Goal: Complete application form

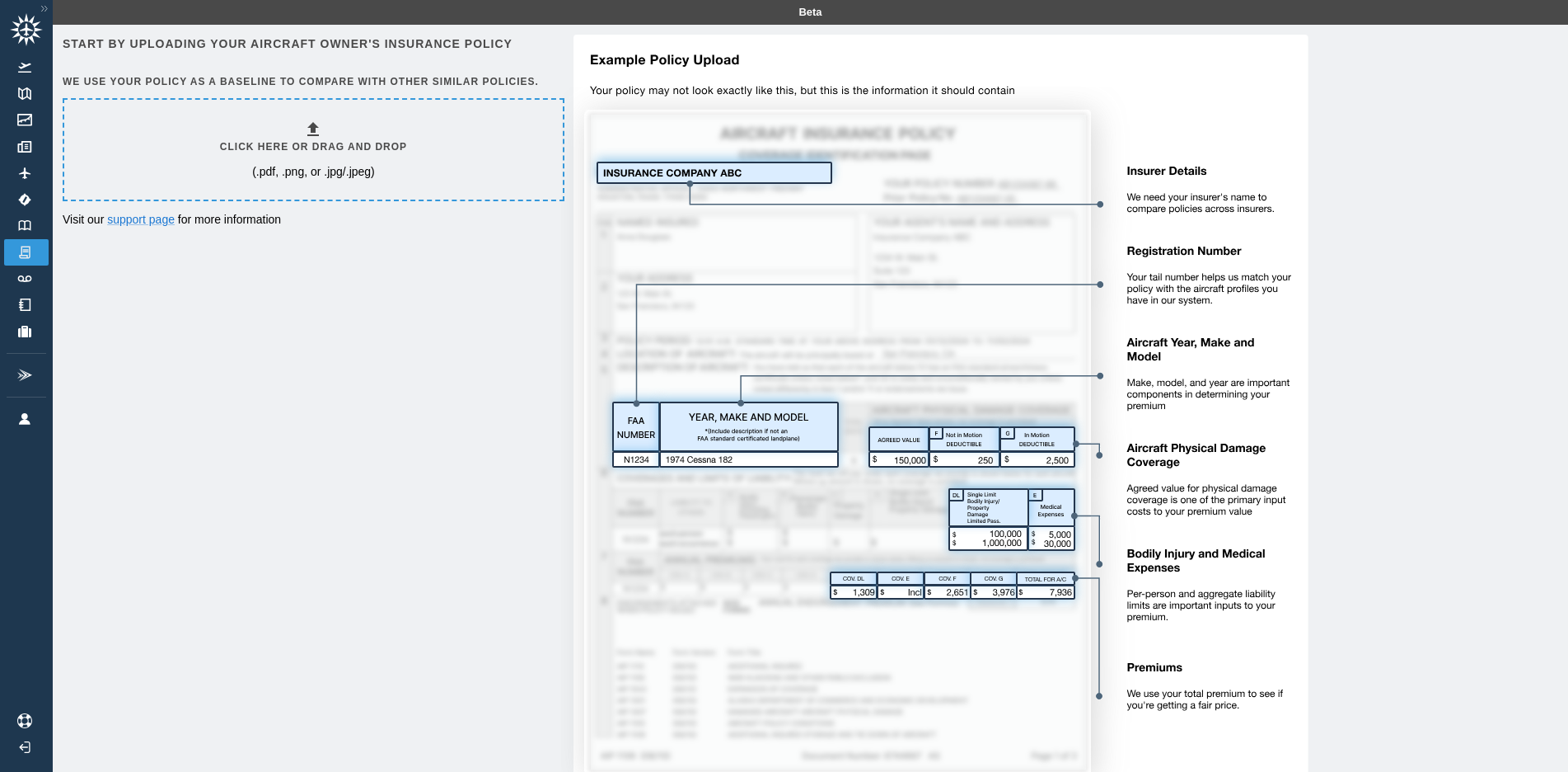
click at [363, 146] on h6 "Click here or drag and drop" at bounding box center [313, 147] width 187 height 15
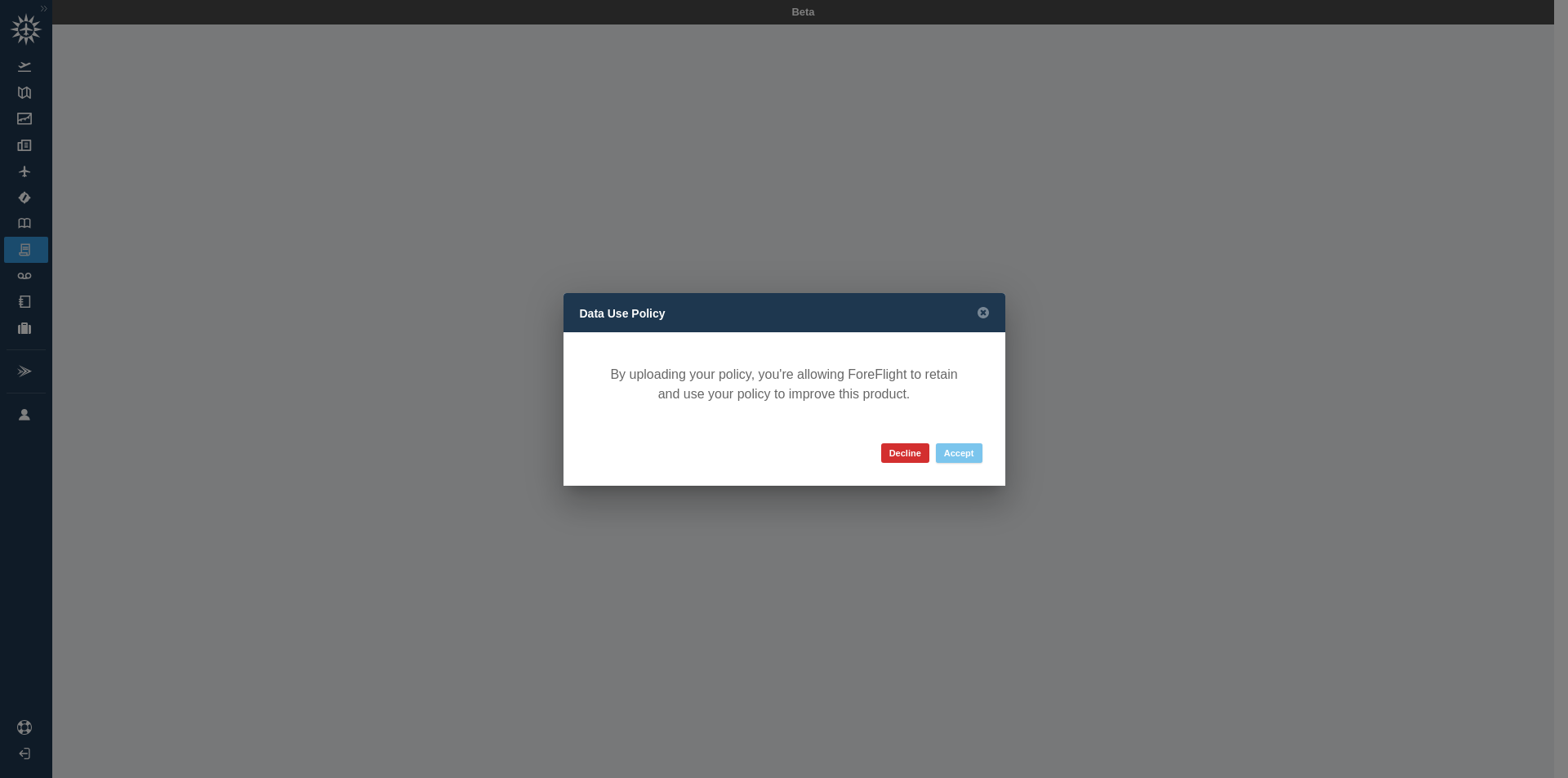
click at [965, 455] on button "Accept" at bounding box center [959, 453] width 47 height 19
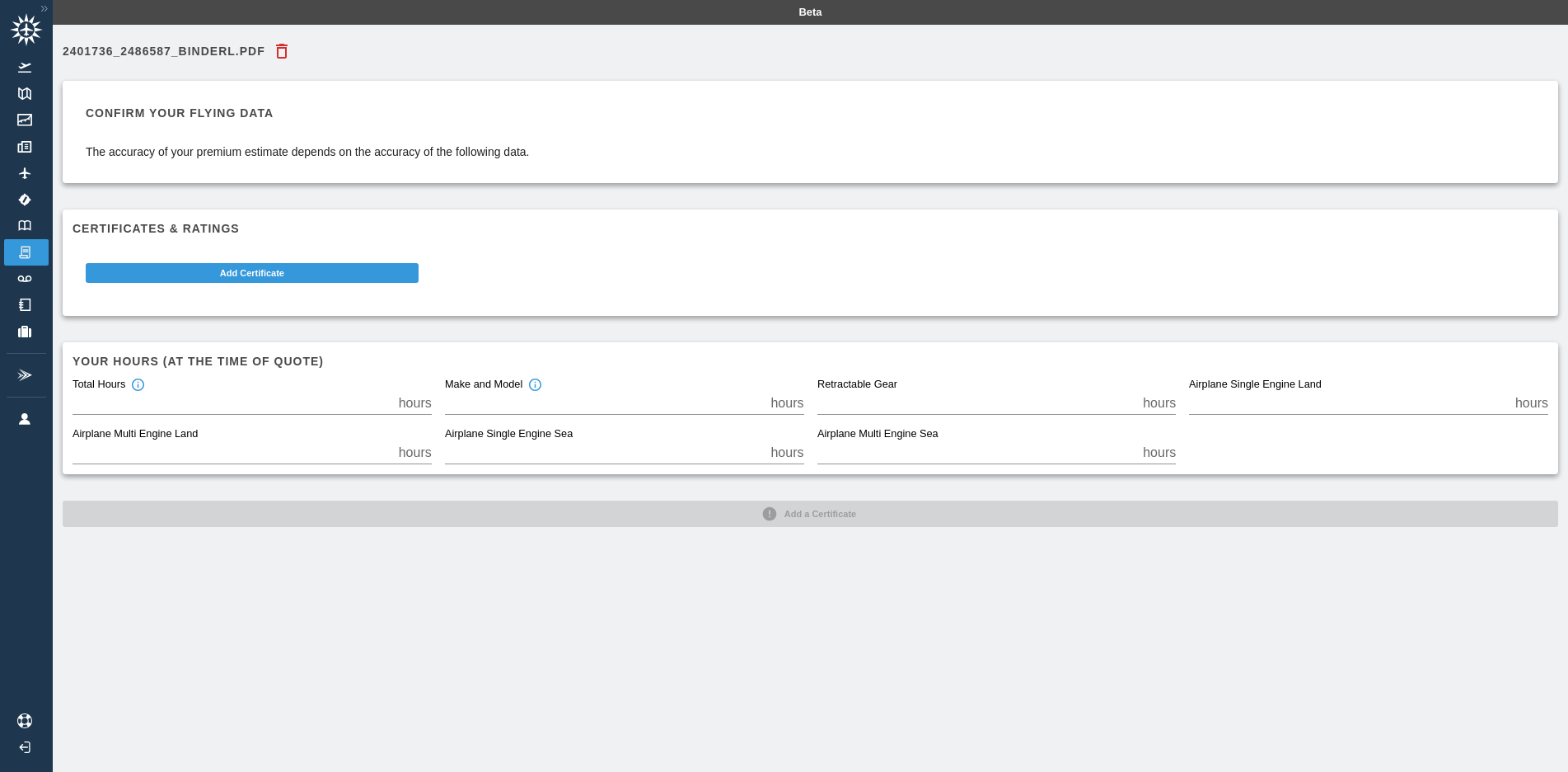
click at [223, 398] on input "*" at bounding box center [232, 403] width 320 height 23
type input "***"
click at [220, 455] on input "*" at bounding box center [232, 452] width 320 height 23
type input "*"
click at [864, 409] on input "*" at bounding box center [978, 403] width 320 height 23
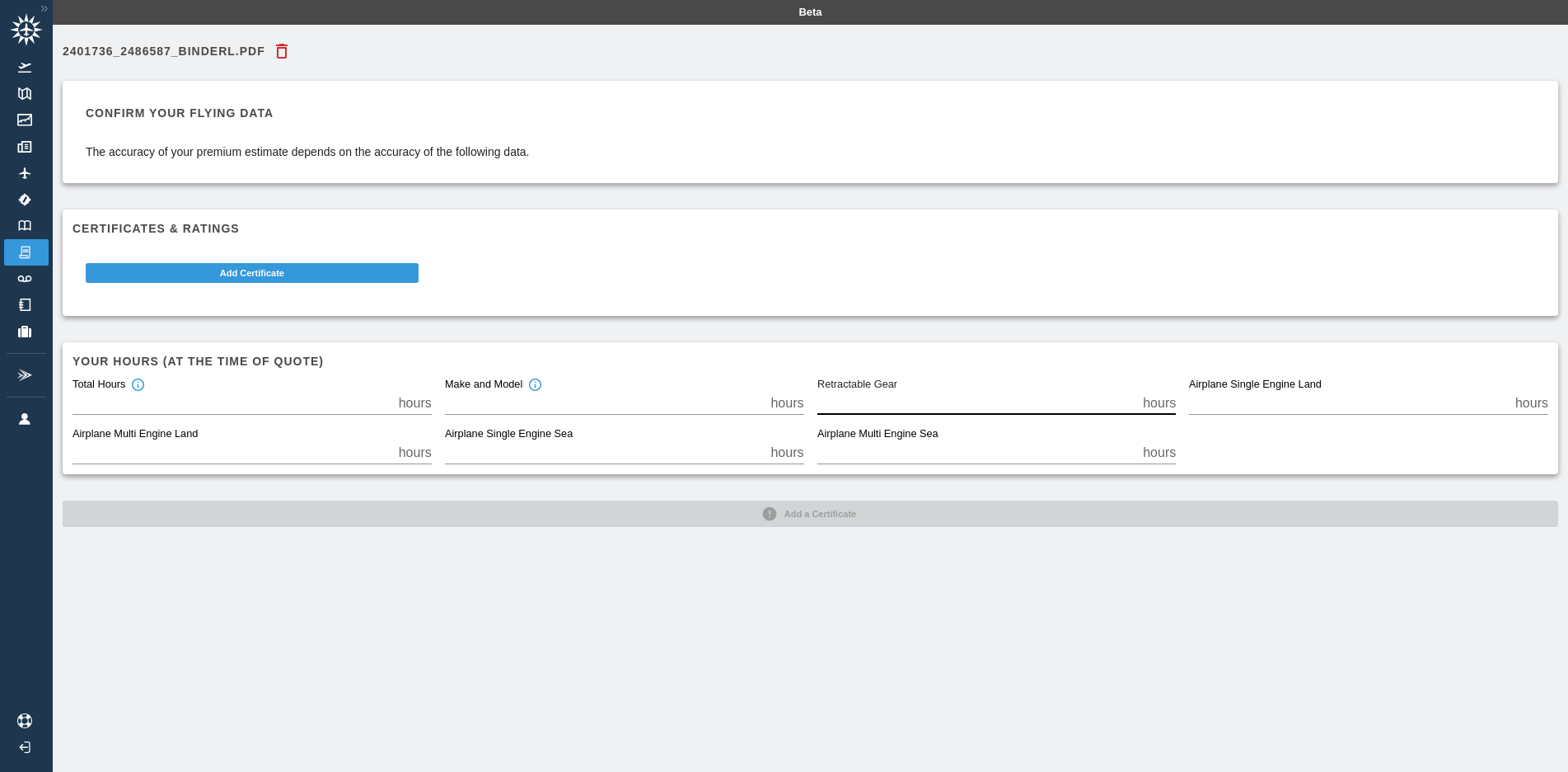
type input "*"
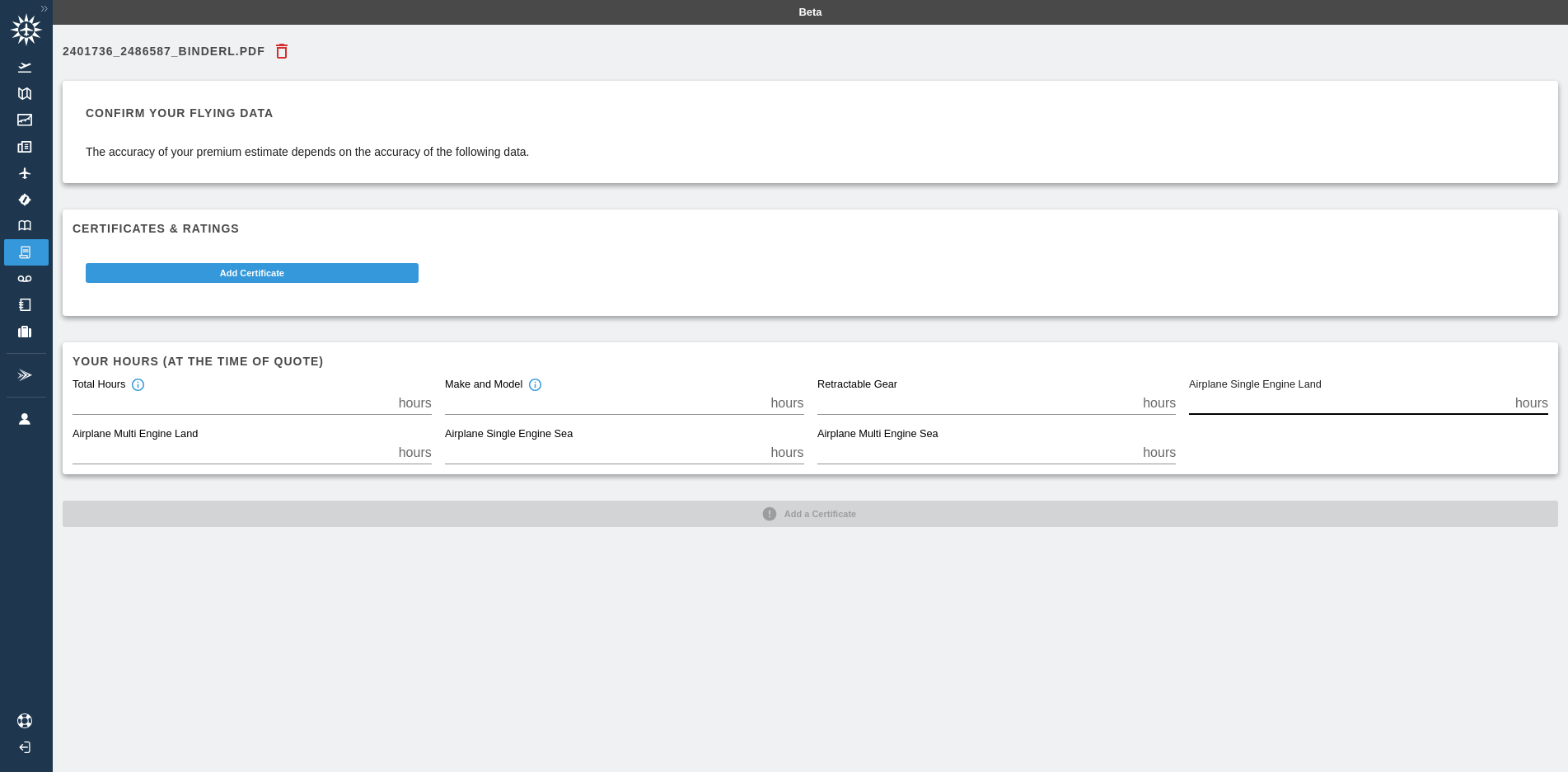
click at [1230, 398] on input "*" at bounding box center [1348, 403] width 320 height 23
type input "***"
click at [460, 636] on div "2401736_2486587_BinderL.pdf Confirm your flying data The accuracy of your premi…" at bounding box center [810, 410] width 1515 height 772
click at [26, 254] on img at bounding box center [24, 251] width 18 height 15
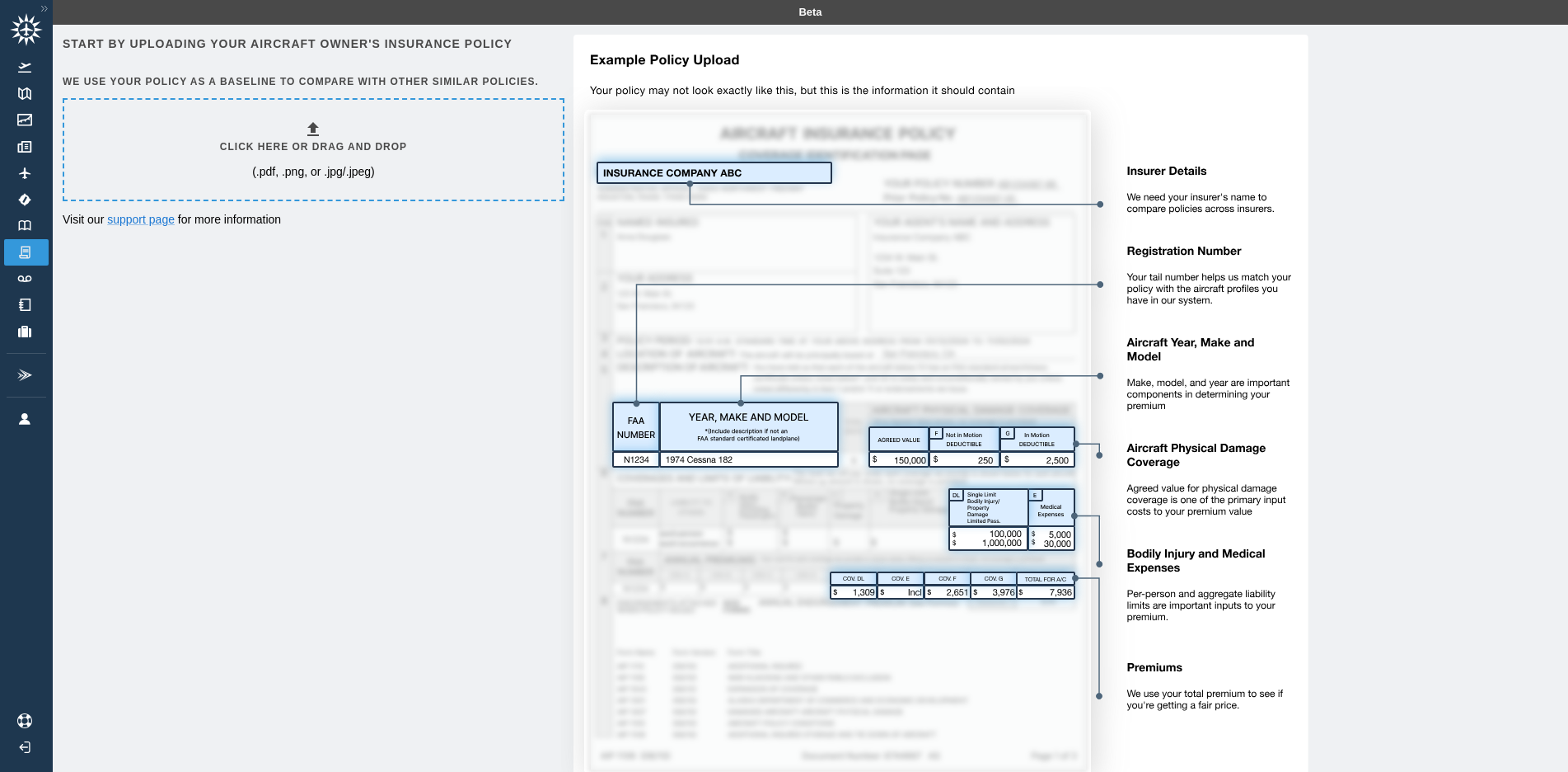
click at [316, 145] on h6 "Click here or drag and drop" at bounding box center [313, 147] width 187 height 15
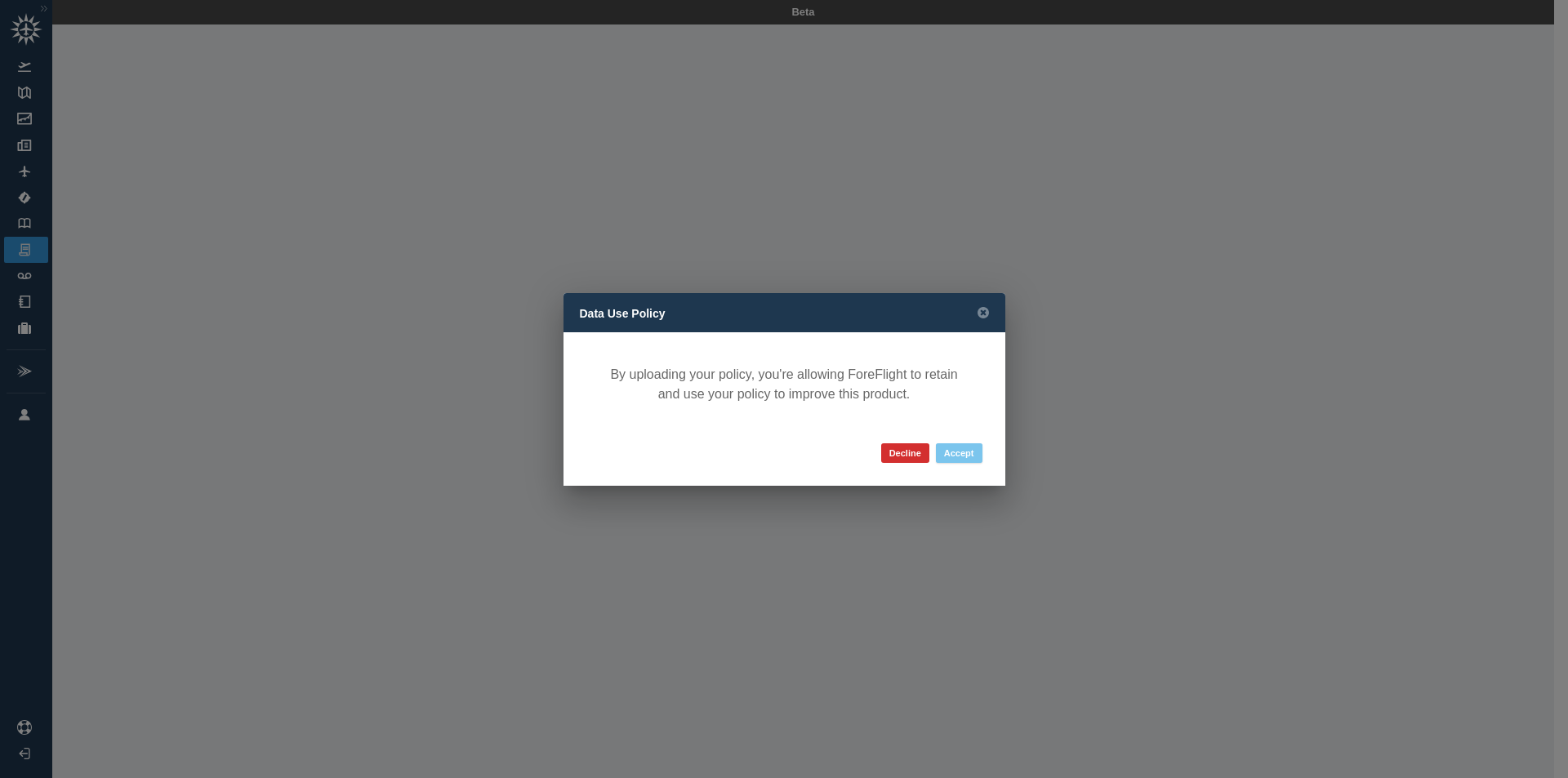
click at [967, 450] on button "Accept" at bounding box center [959, 453] width 47 height 19
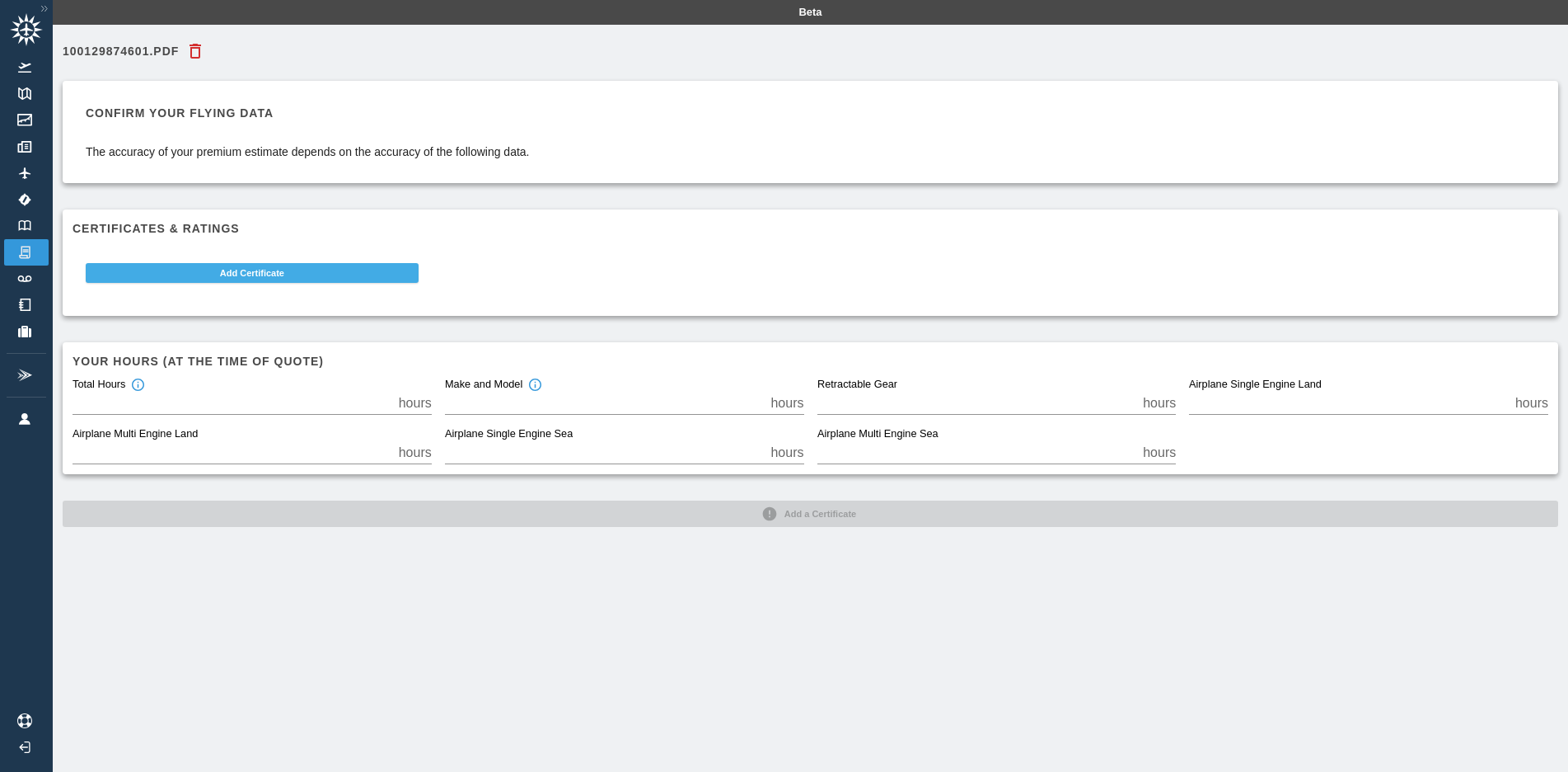
click at [219, 269] on button "Add Certificate" at bounding box center [252, 273] width 333 height 20
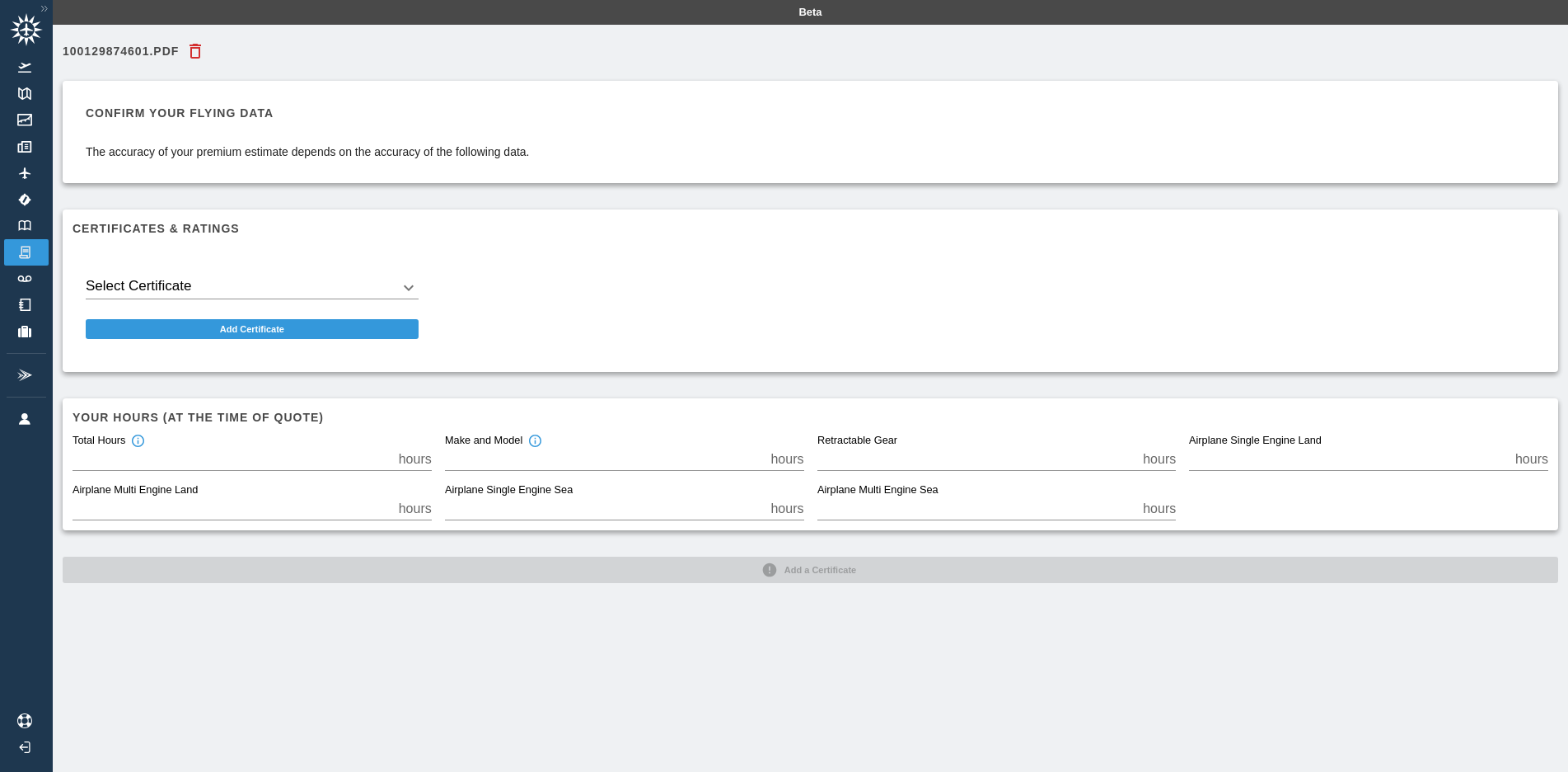
click at [215, 280] on body "Beta 100129874601.pdf Confirm your flying data The accuracy of your premium est…" at bounding box center [784, 386] width 1568 height 772
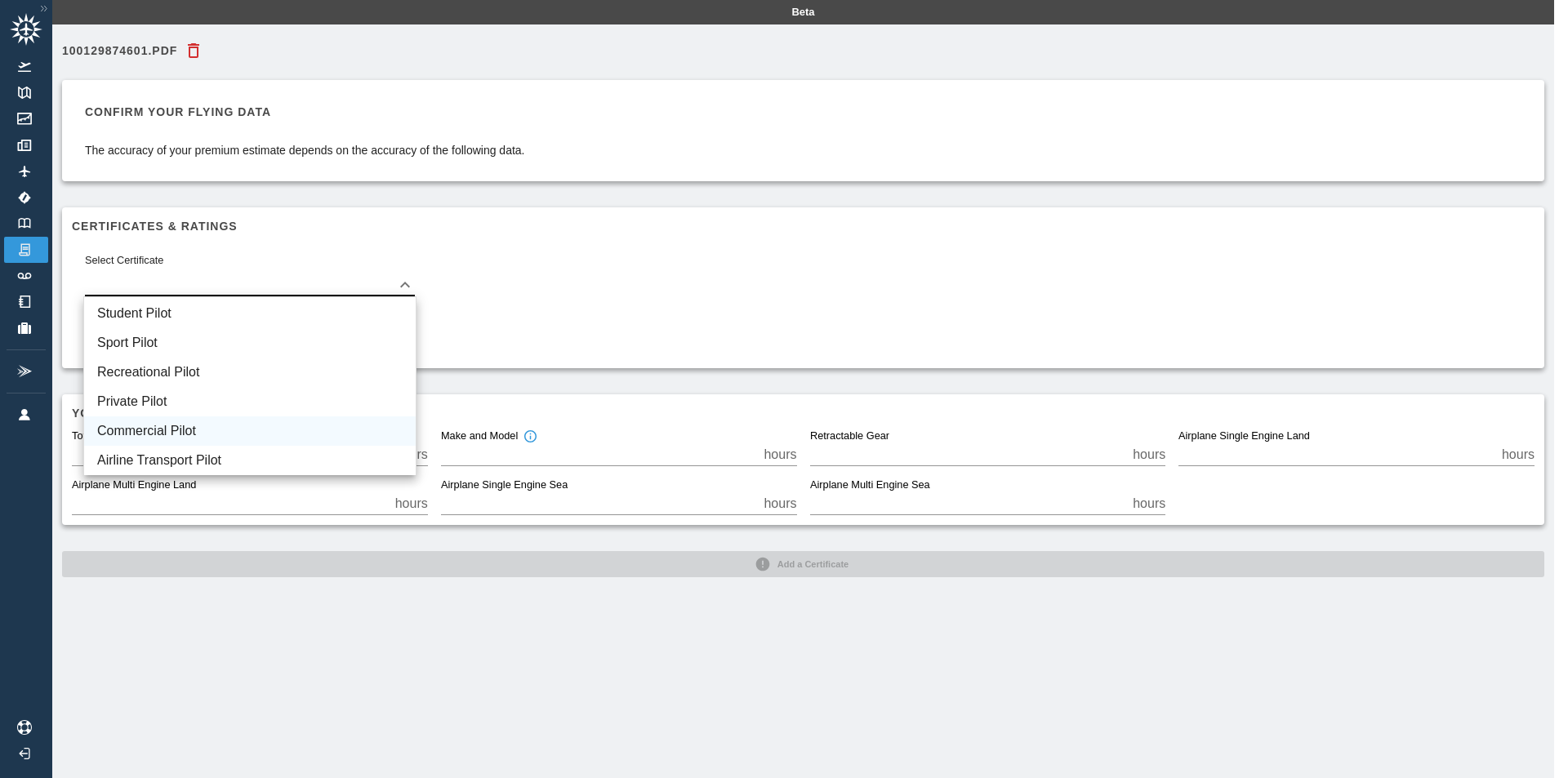
click at [185, 431] on li "Commercial Pilot" at bounding box center [249, 431] width 331 height 30
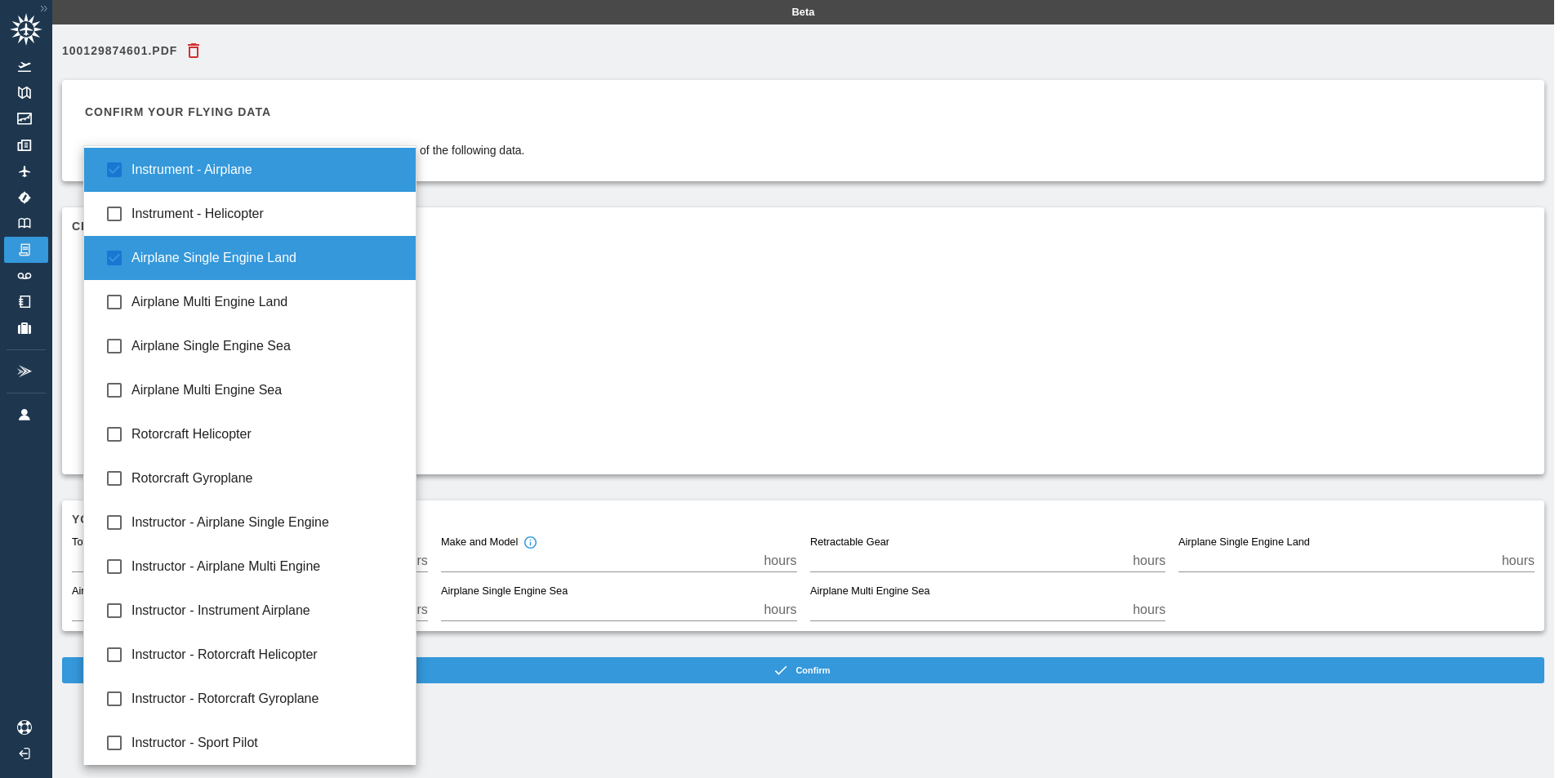
click at [339, 340] on body "**********" at bounding box center [784, 389] width 1568 height 778
click at [258, 304] on span "Airplane Multi Engine Land" at bounding box center [267, 301] width 271 height 19
type input "**********"
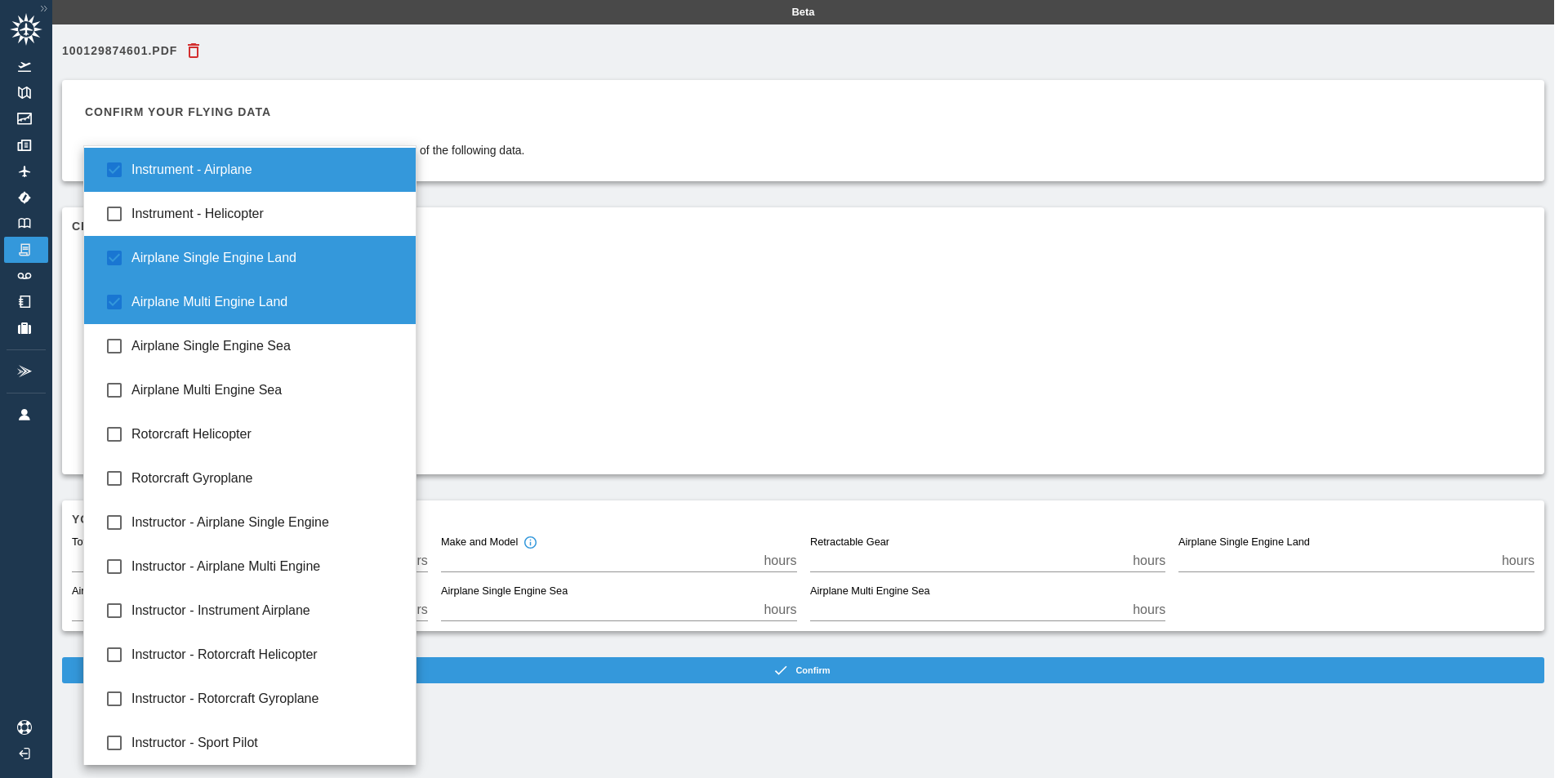
click at [484, 372] on div at bounding box center [784, 389] width 1568 height 778
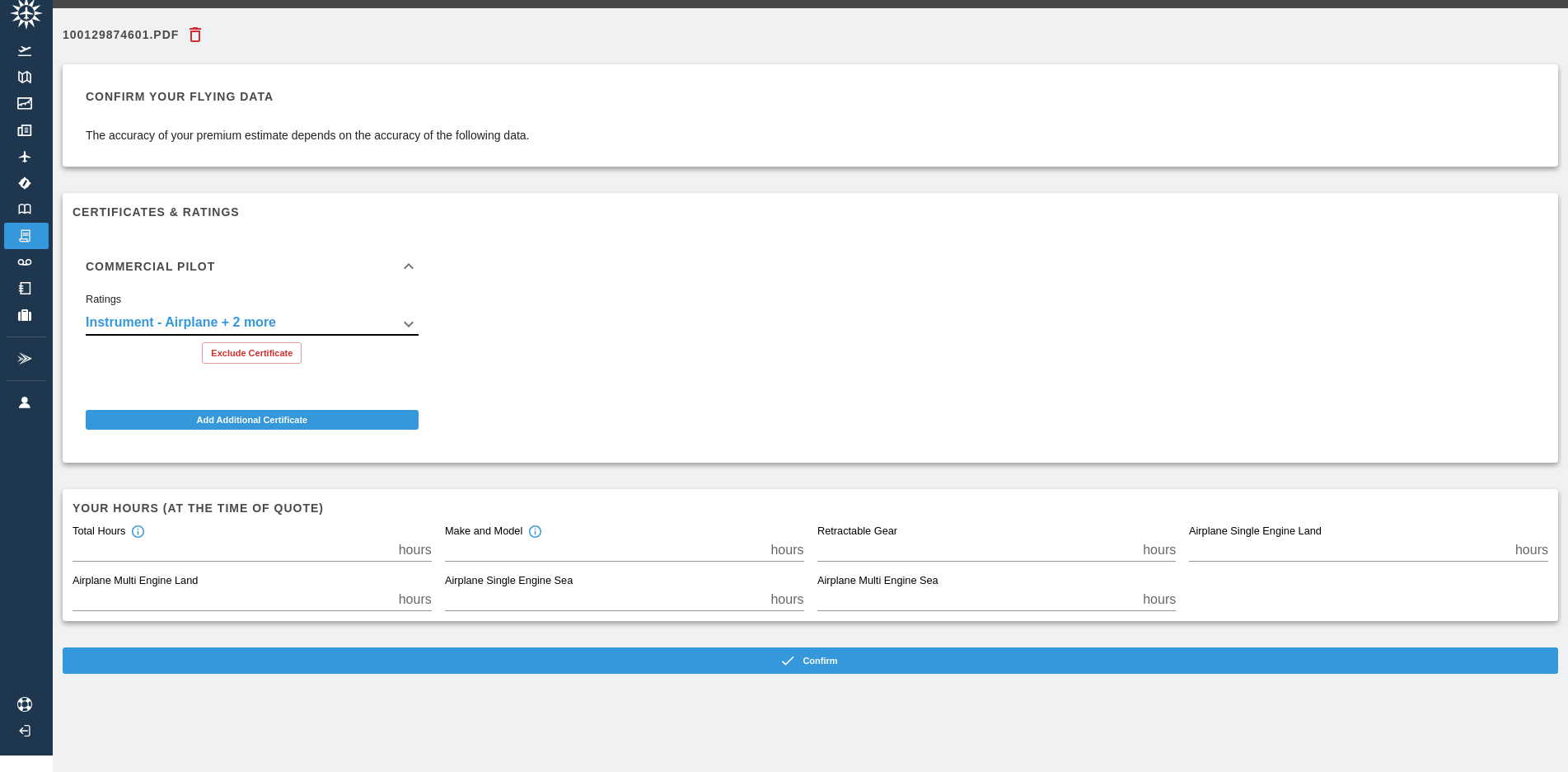
scroll to position [38, 0]
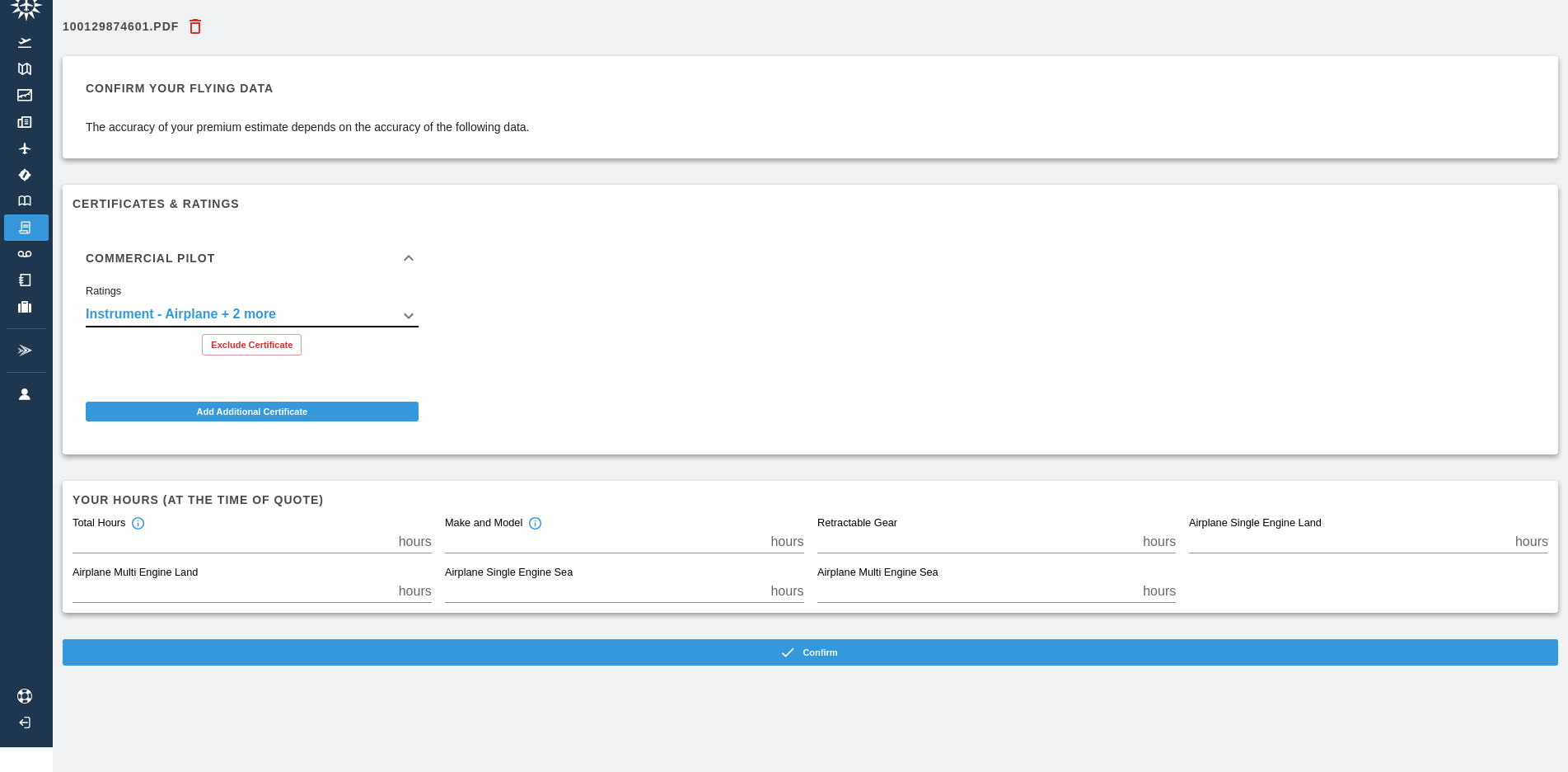
click at [274, 530] on input "*" at bounding box center [232, 541] width 320 height 23
type input "***"
click at [1244, 530] on input "*" at bounding box center [1348, 541] width 320 height 23
type input "***"
click at [884, 530] on input "*" at bounding box center [978, 541] width 320 height 23
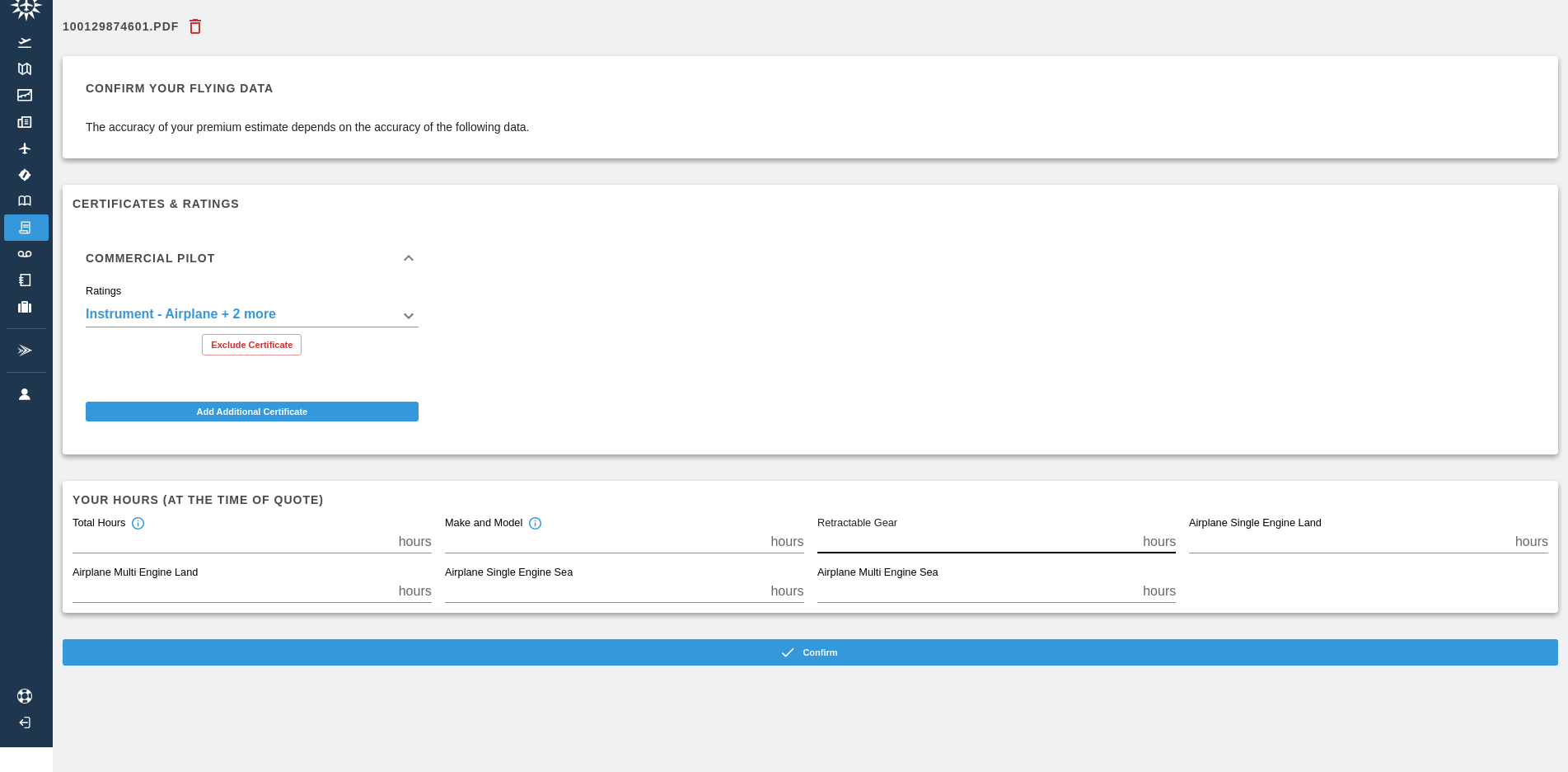
type input "*"
click at [120, 580] on input "*" at bounding box center [232, 591] width 320 height 23
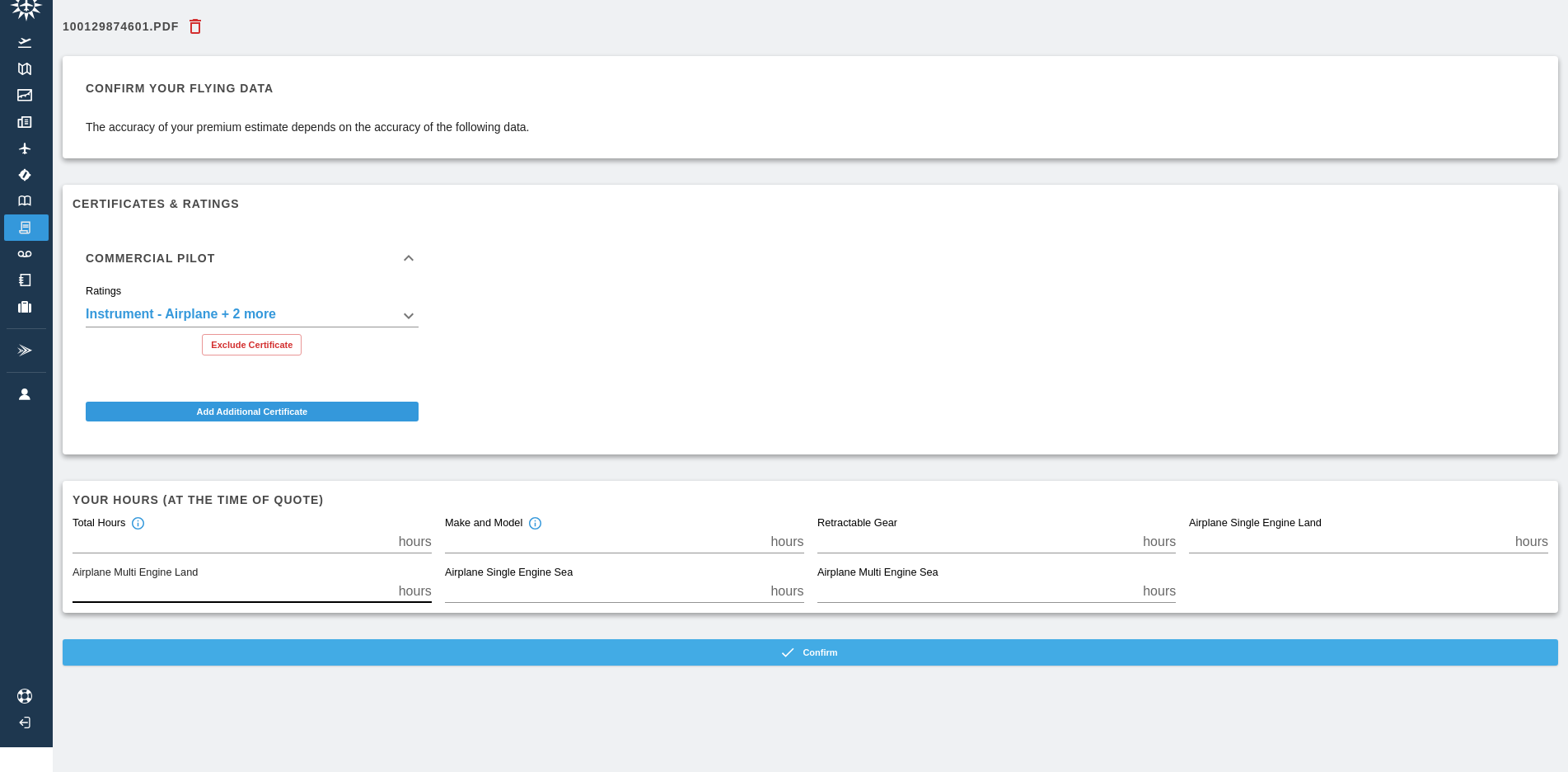
type input "*"
click at [381, 639] on button "Confirm" at bounding box center [810, 651] width 1495 height 27
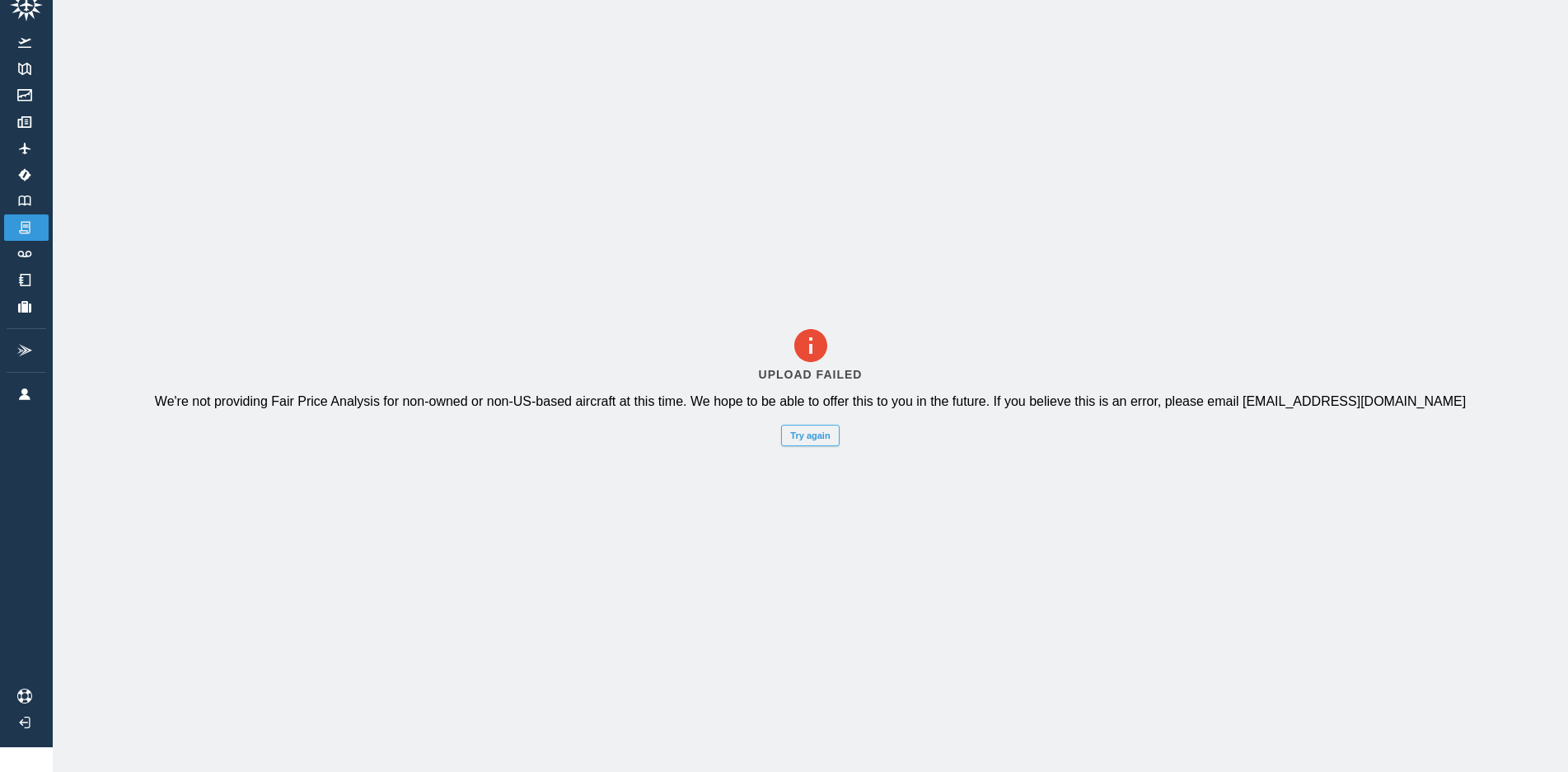
click at [825, 428] on button "Try again" at bounding box center [809, 435] width 57 height 21
